Goal: Check status: Check status

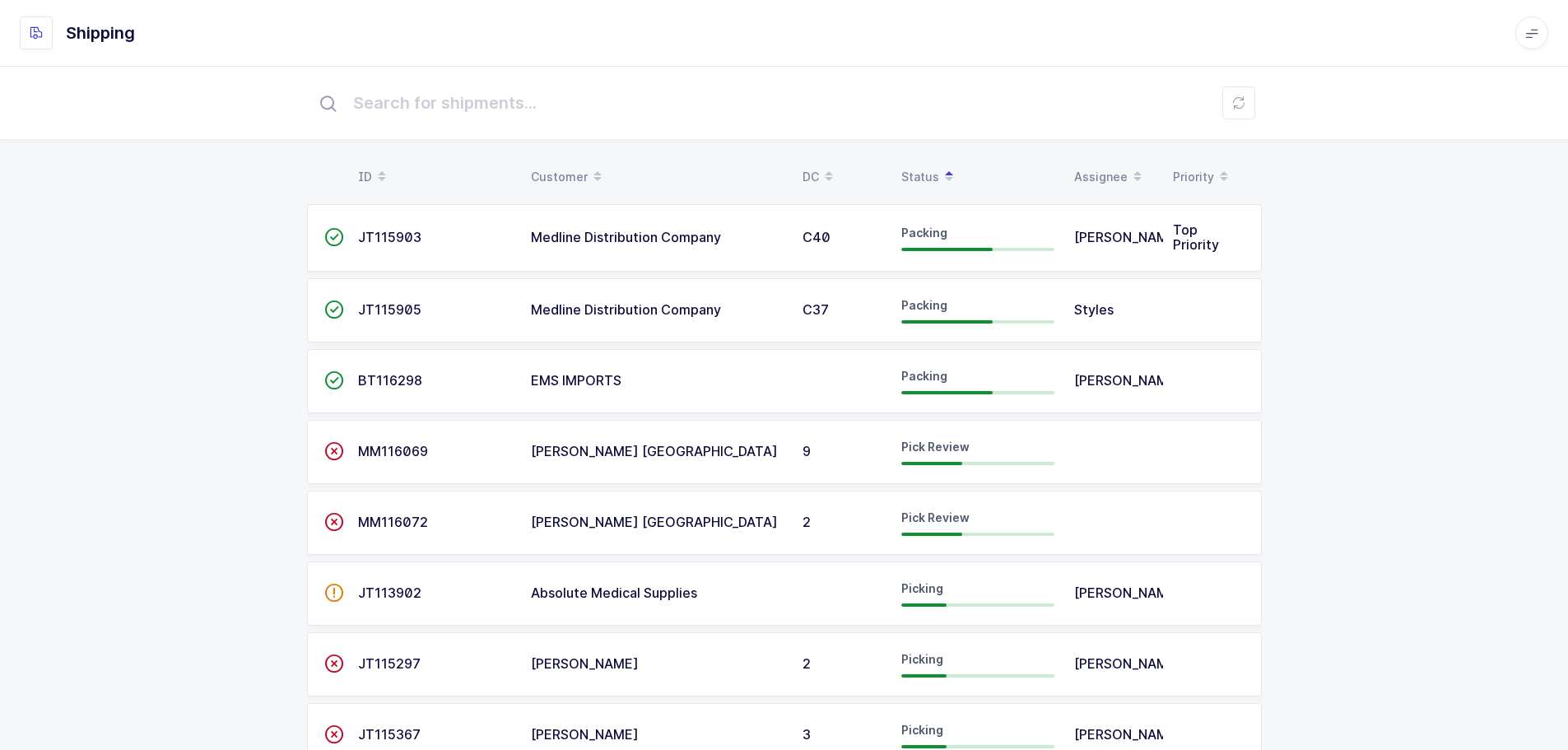
scroll to position [247, 0]
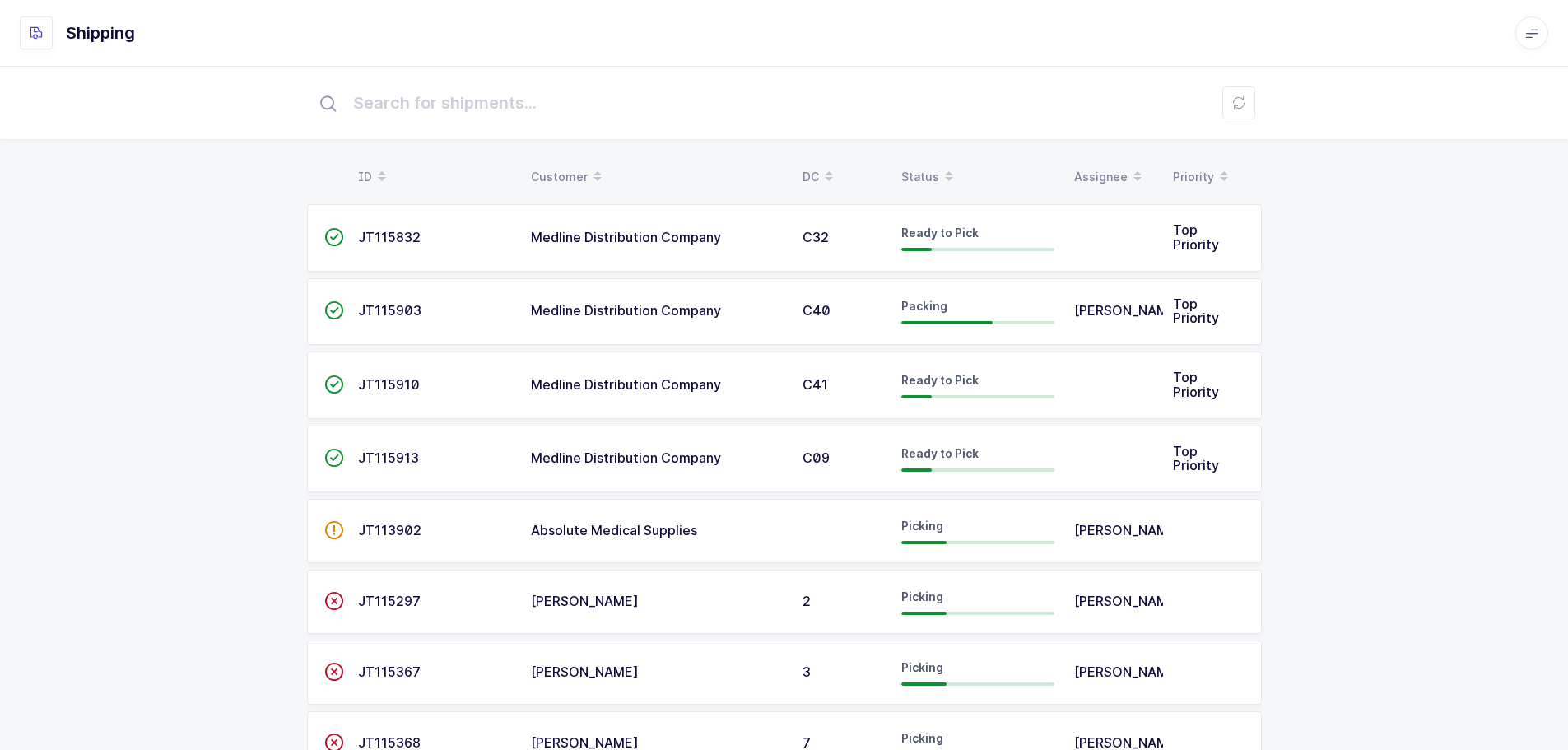
click at [928, 172] on div "Status" at bounding box center [978, 176] width 153 height 28
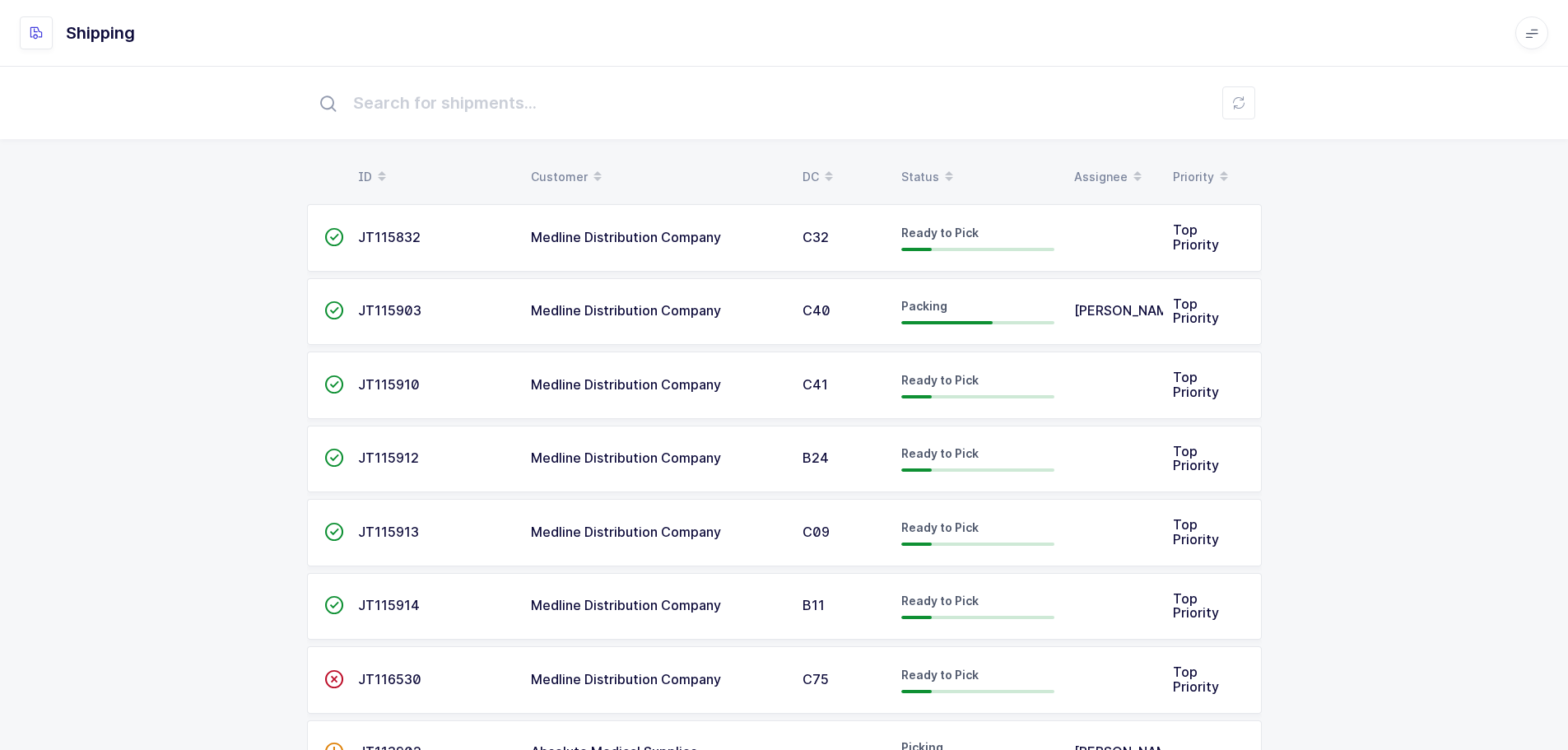
click at [933, 169] on div "Status" at bounding box center [978, 176] width 153 height 28
click at [932, 174] on div "Status" at bounding box center [978, 176] width 153 height 28
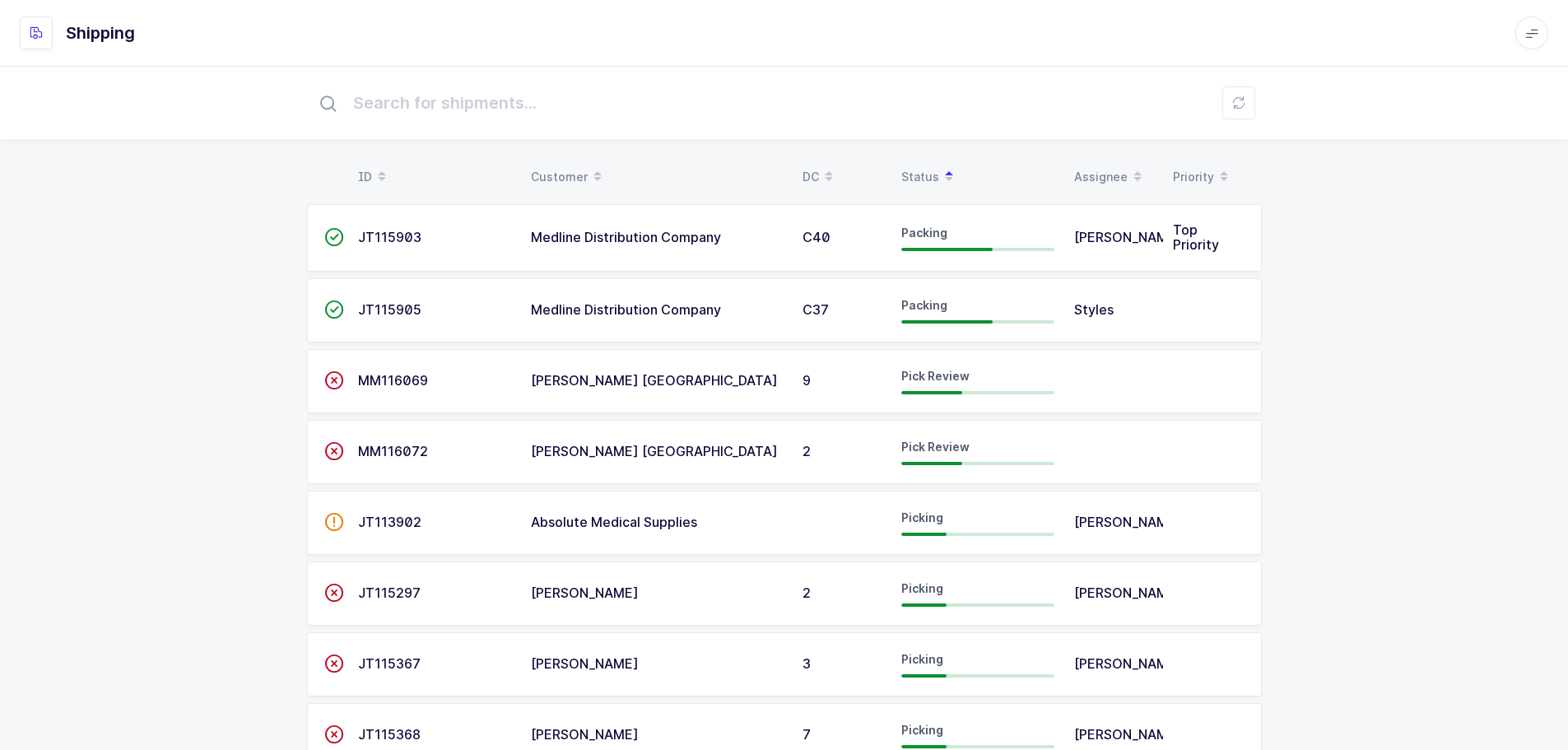
click at [918, 374] on span "Pick Review" at bounding box center [935, 375] width 68 height 14
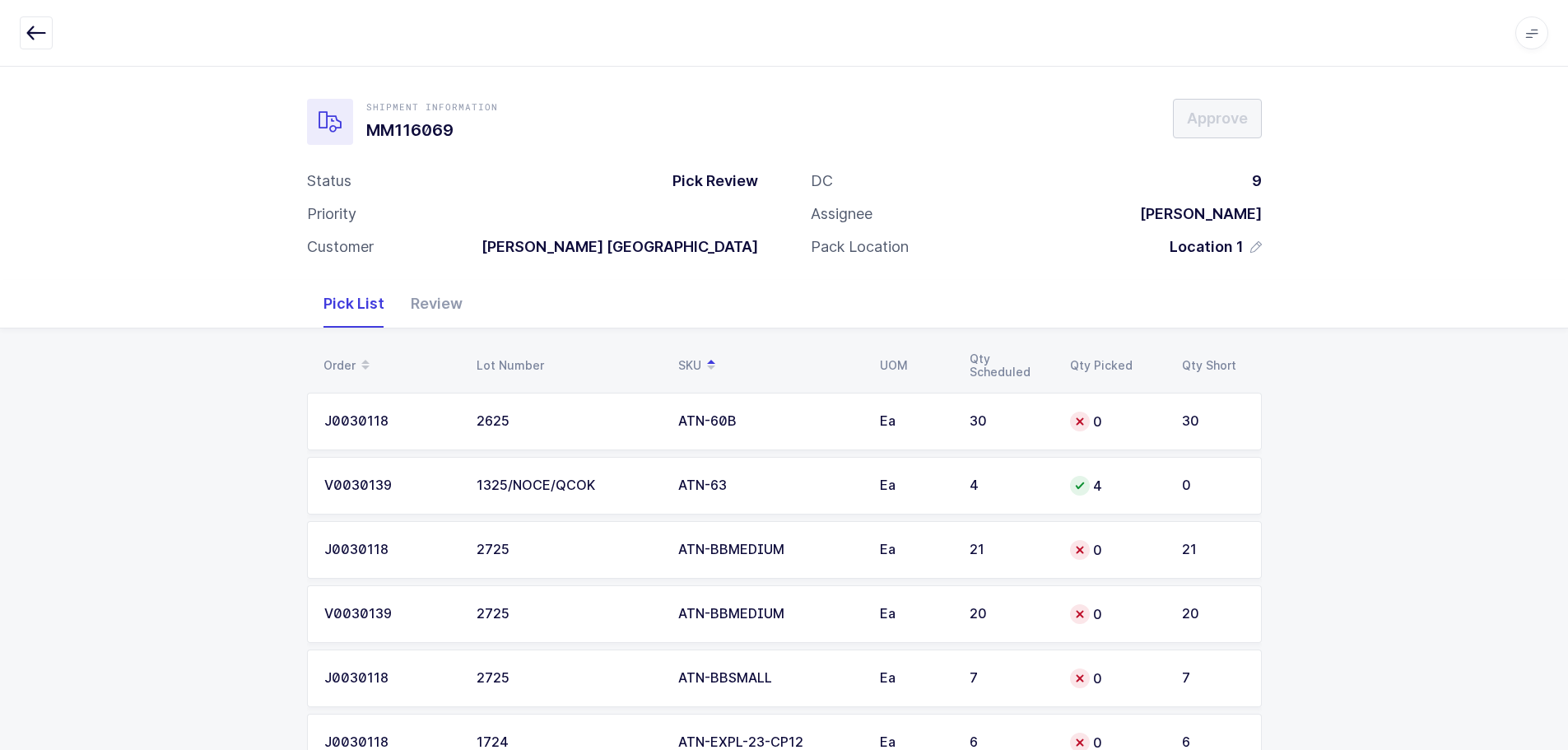
click at [25, 25] on button "button" at bounding box center [36, 33] width 33 height 33
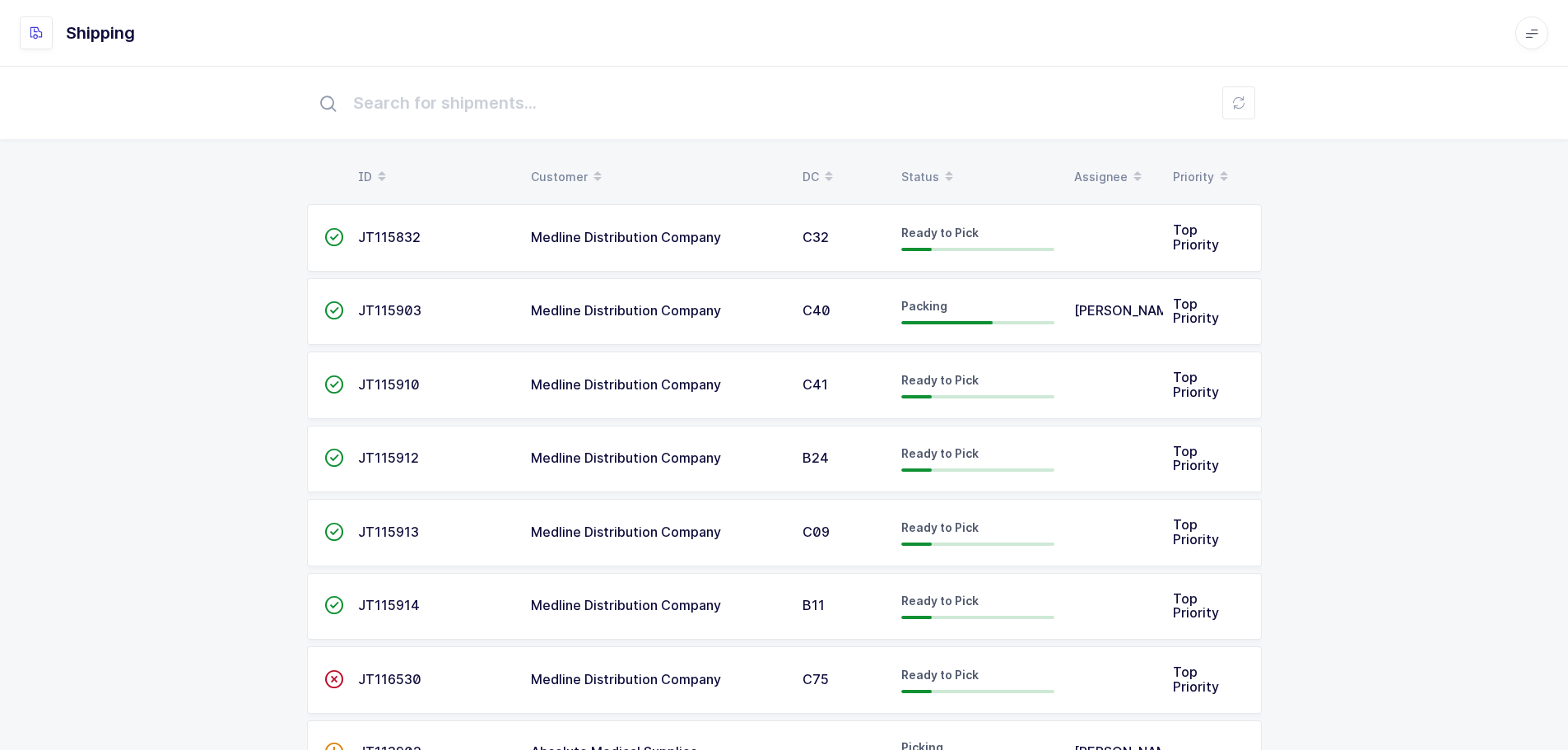
click at [910, 172] on div "Status" at bounding box center [978, 176] width 153 height 28
click at [900, 167] on th "Status" at bounding box center [978, 176] width 173 height 28
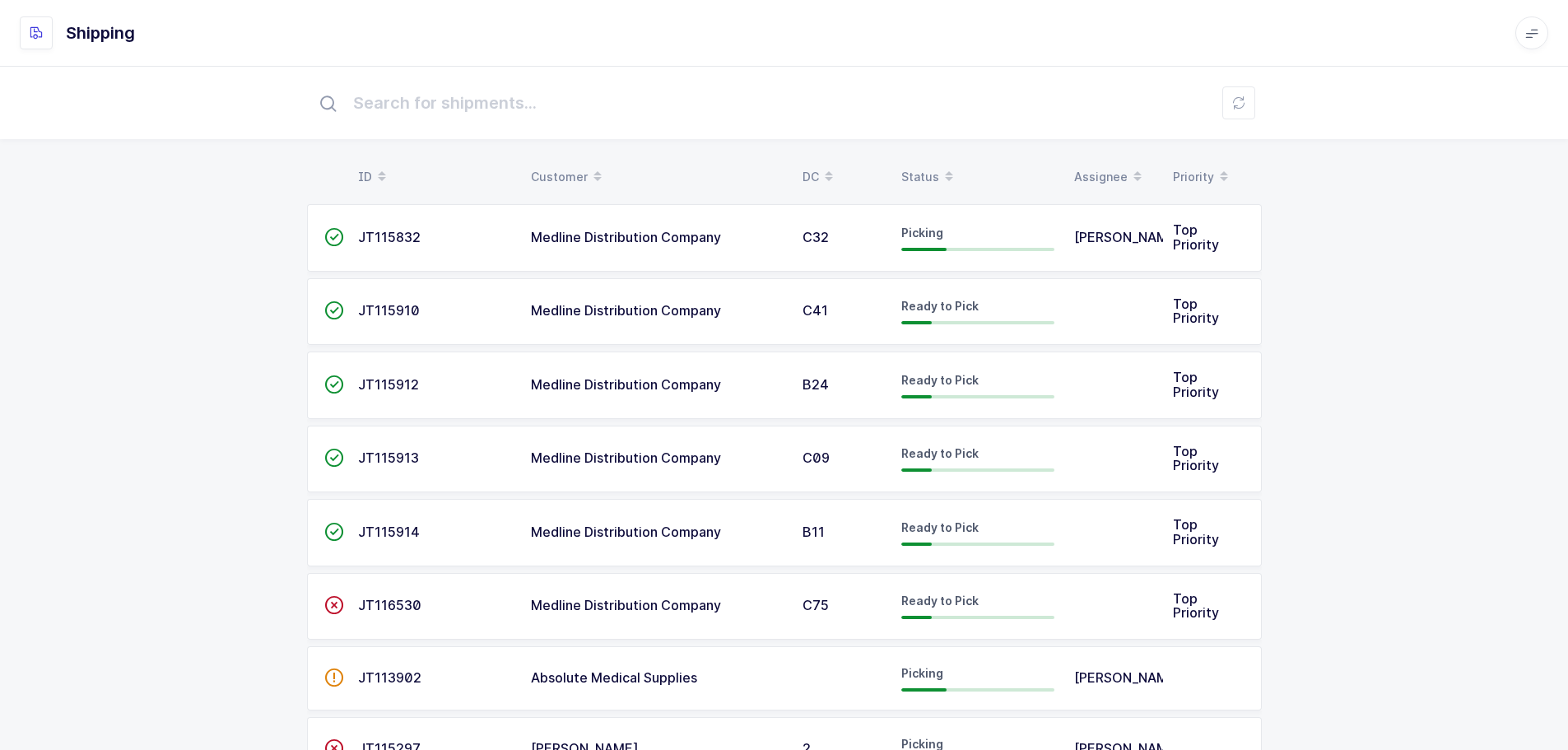
click at [928, 172] on div "Status" at bounding box center [978, 176] width 153 height 28
